Goal: Find specific page/section: Find specific page/section

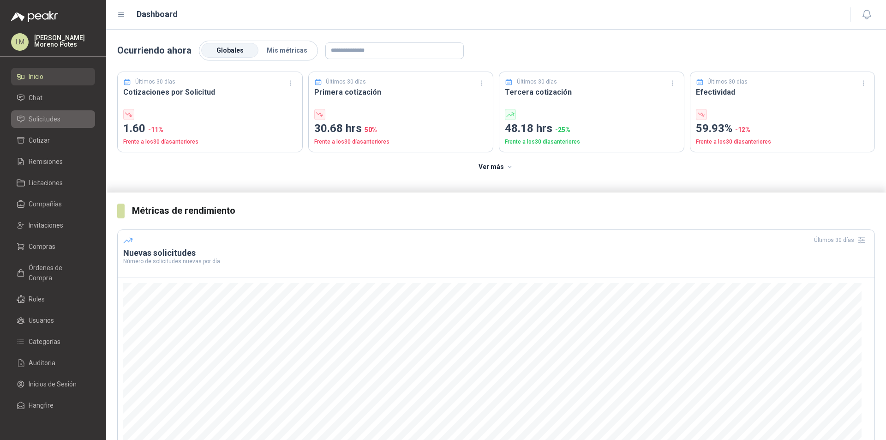
click at [79, 111] on link "Solicitudes" at bounding box center [53, 119] width 84 height 18
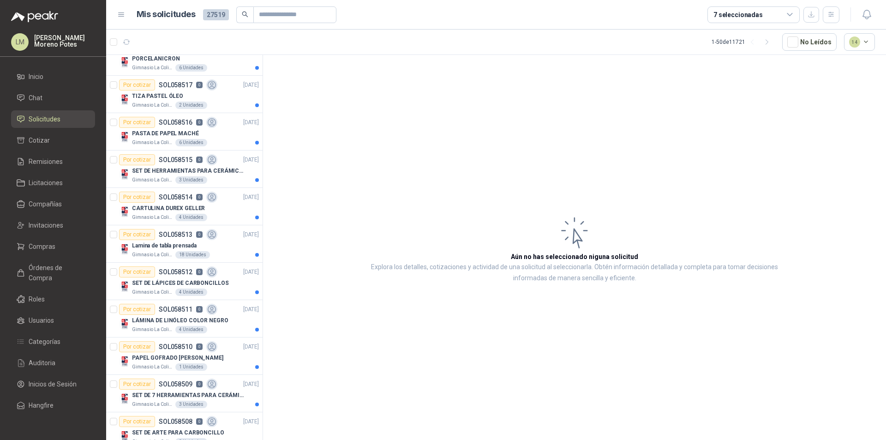
scroll to position [138, 0]
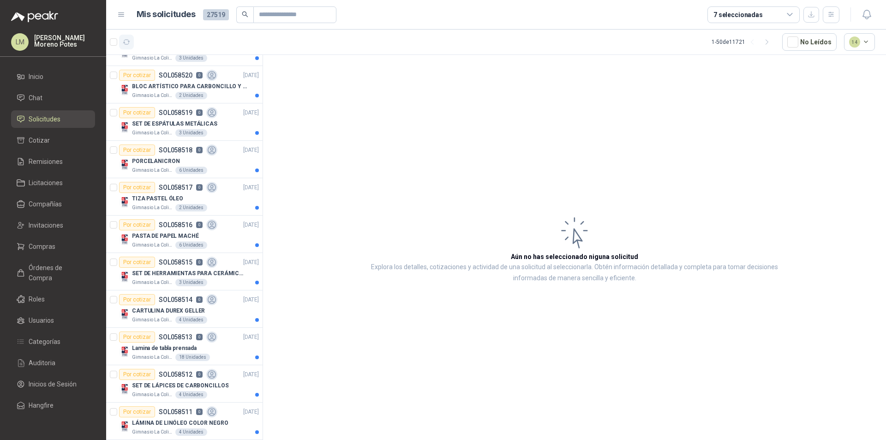
click at [130, 41] on icon "button" at bounding box center [127, 42] width 8 height 8
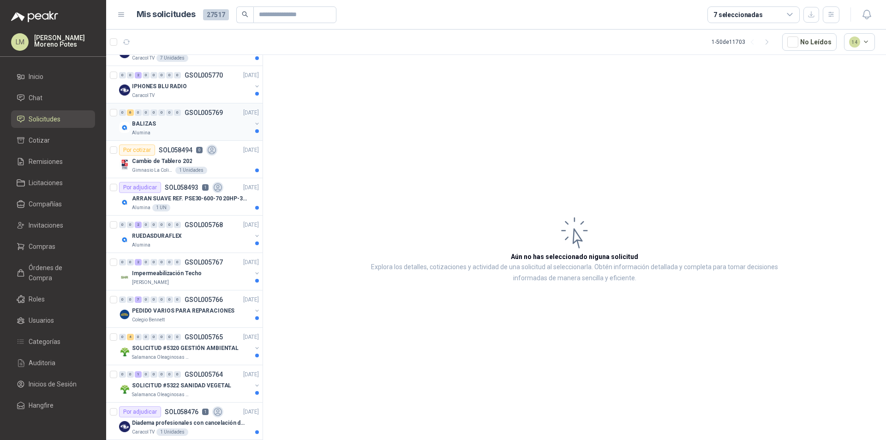
scroll to position [0, 0]
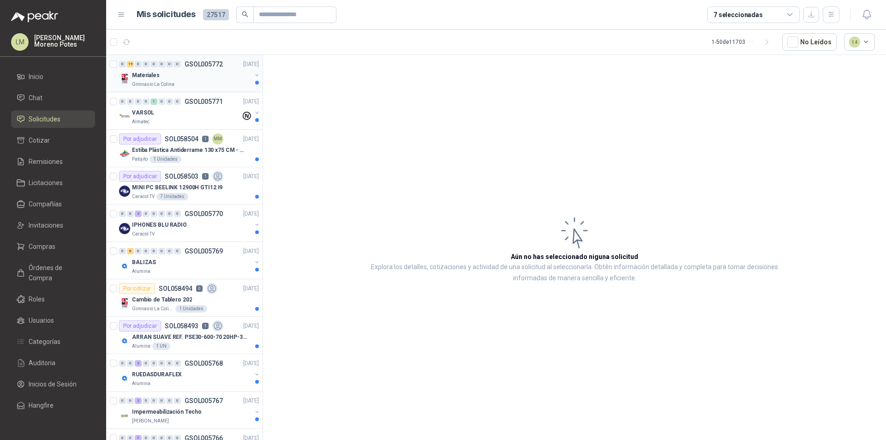
click at [253, 76] on button "button" at bounding box center [256, 75] width 7 height 7
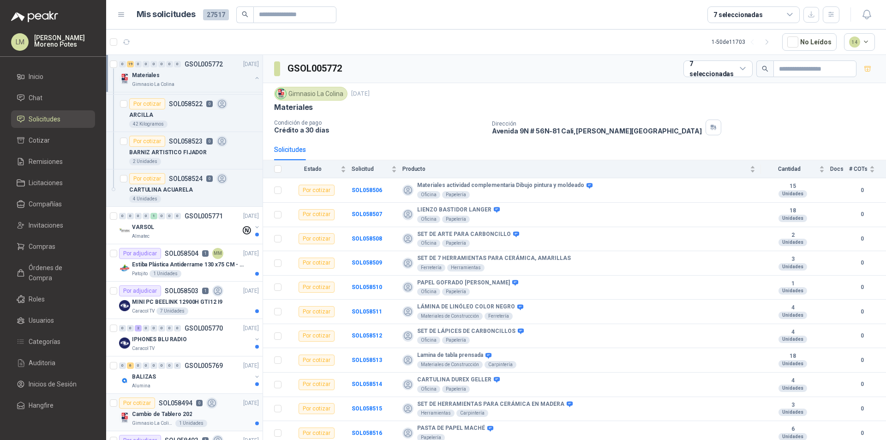
scroll to position [692, 0]
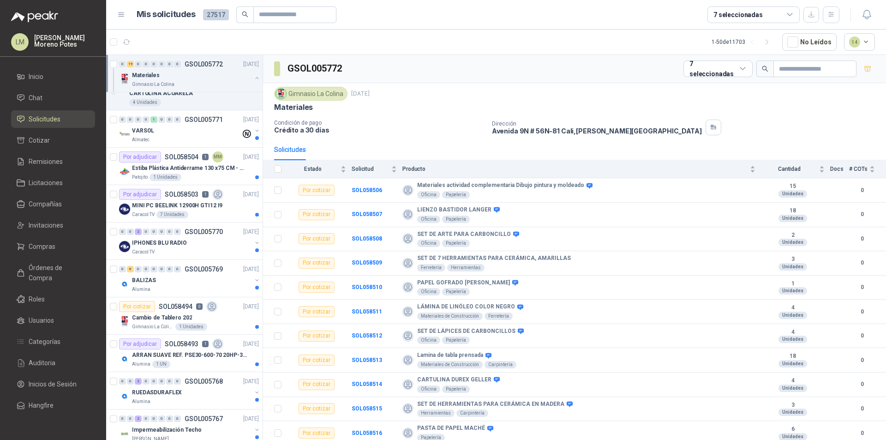
click at [254, 81] on icon "button" at bounding box center [257, 78] width 6 height 6
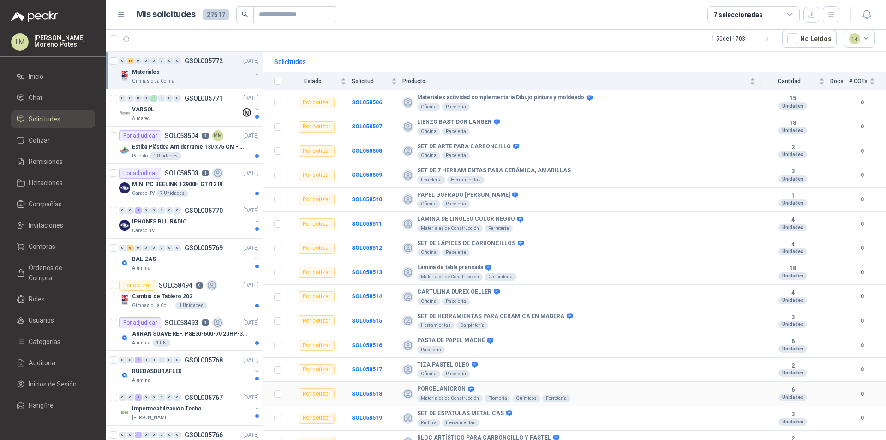
scroll to position [0, 0]
